Goal: Transaction & Acquisition: Download file/media

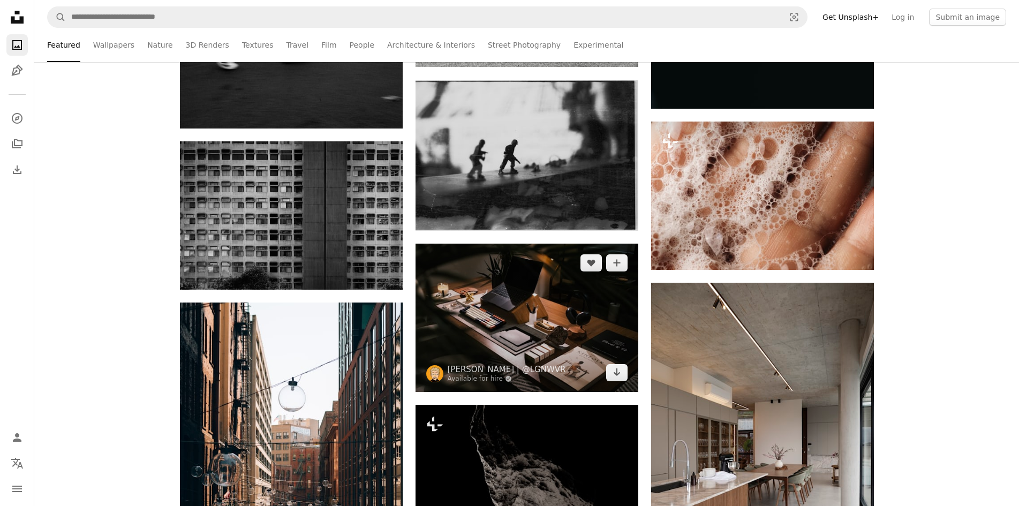
scroll to position [9420, 0]
click at [536, 325] on img at bounding box center [526, 318] width 223 height 148
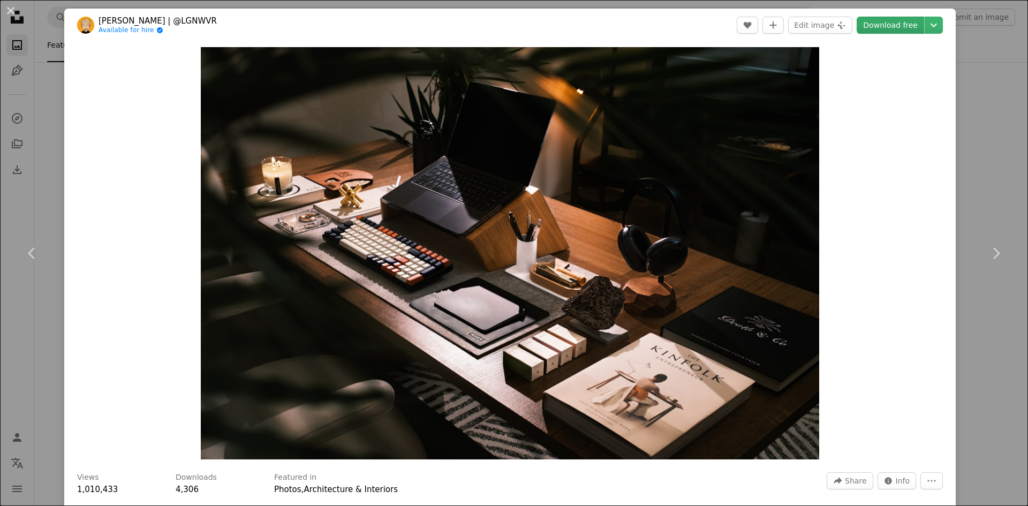
click at [886, 31] on link "Download free" at bounding box center [889, 25] width 67 height 17
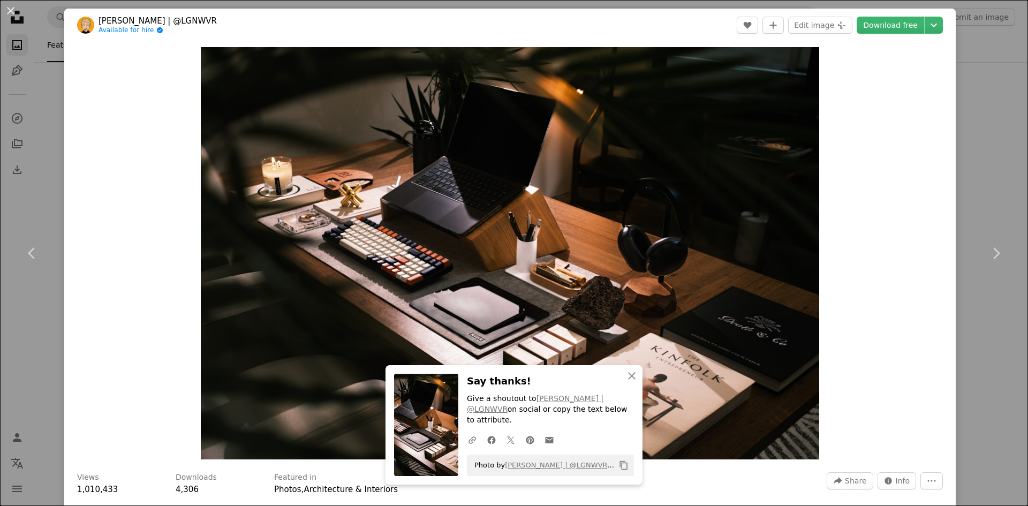
click at [988, 196] on div "An X shape Chevron left Chevron right [PERSON_NAME] | @LGNWVR Available for hir…" at bounding box center [514, 253] width 1028 height 506
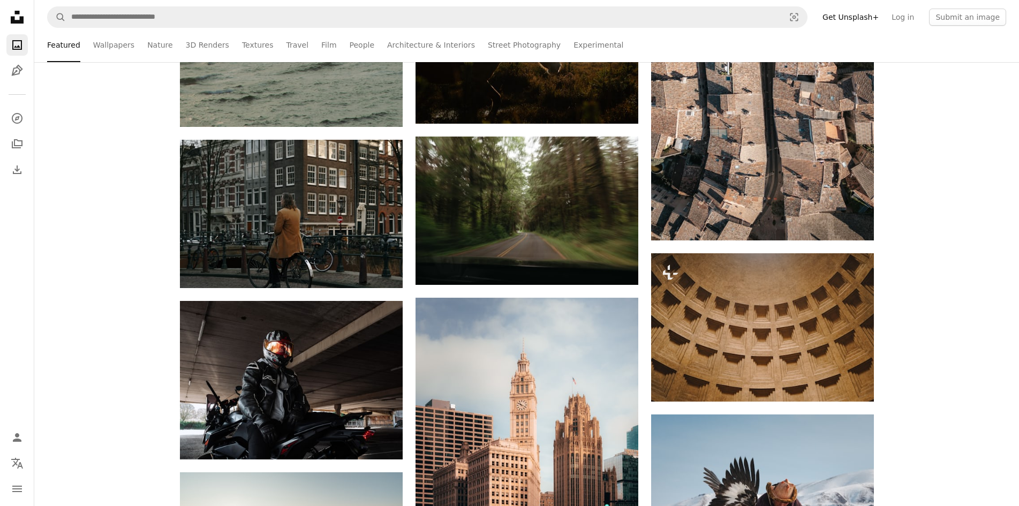
scroll to position [10330, 0]
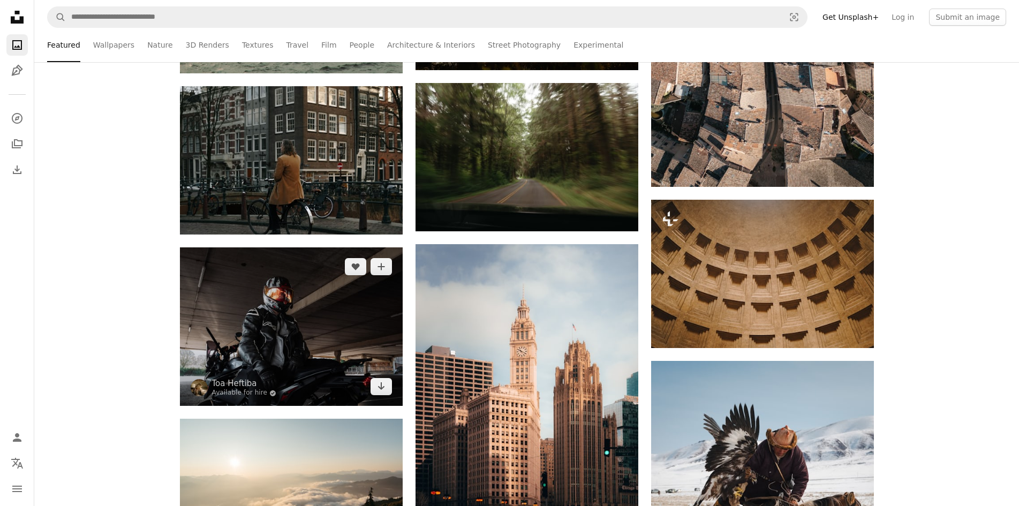
click at [372, 316] on img at bounding box center [291, 326] width 223 height 158
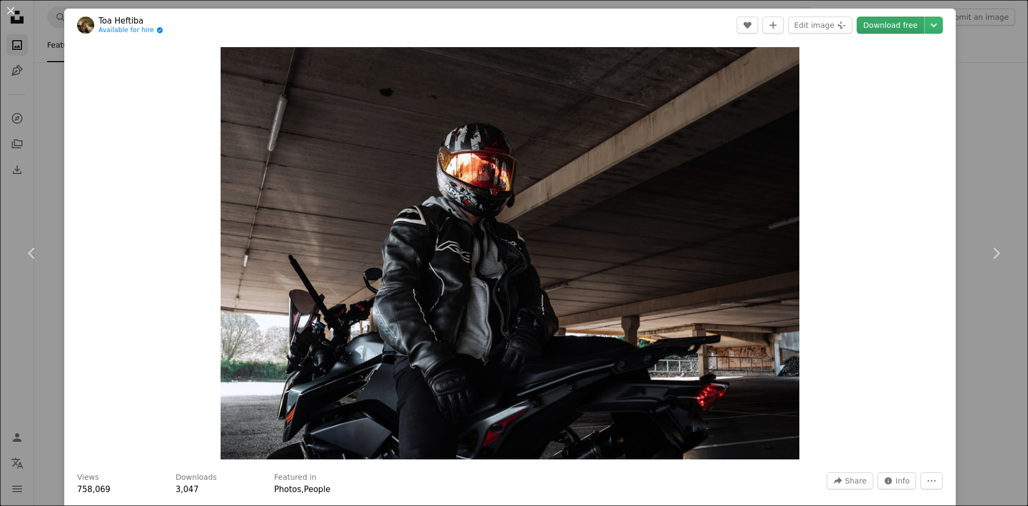
click at [874, 28] on link "Download free" at bounding box center [889, 25] width 67 height 17
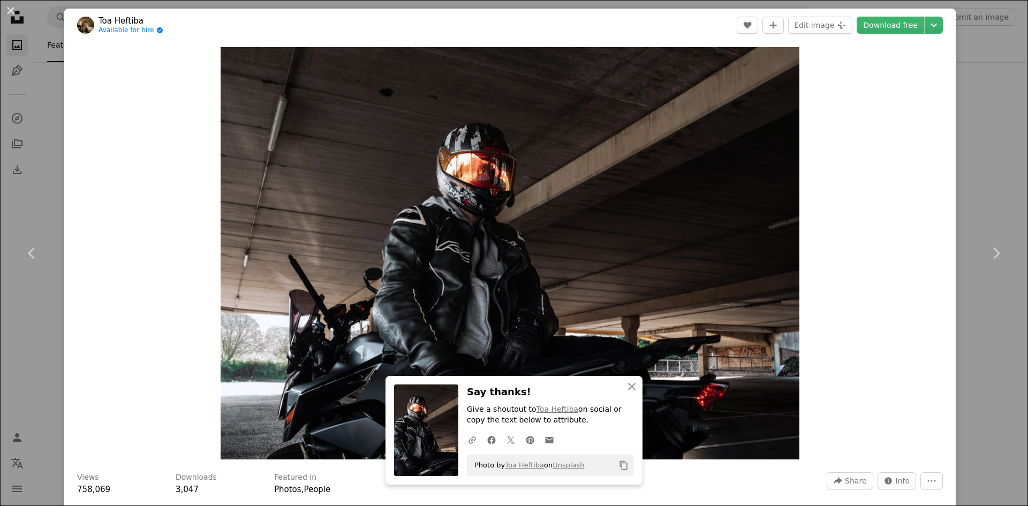
click at [983, 152] on div "An X shape Chevron left Chevron right Toa Heftiba Available for hire A checkmar…" at bounding box center [514, 253] width 1028 height 506
